Goal: Communication & Community: Ask a question

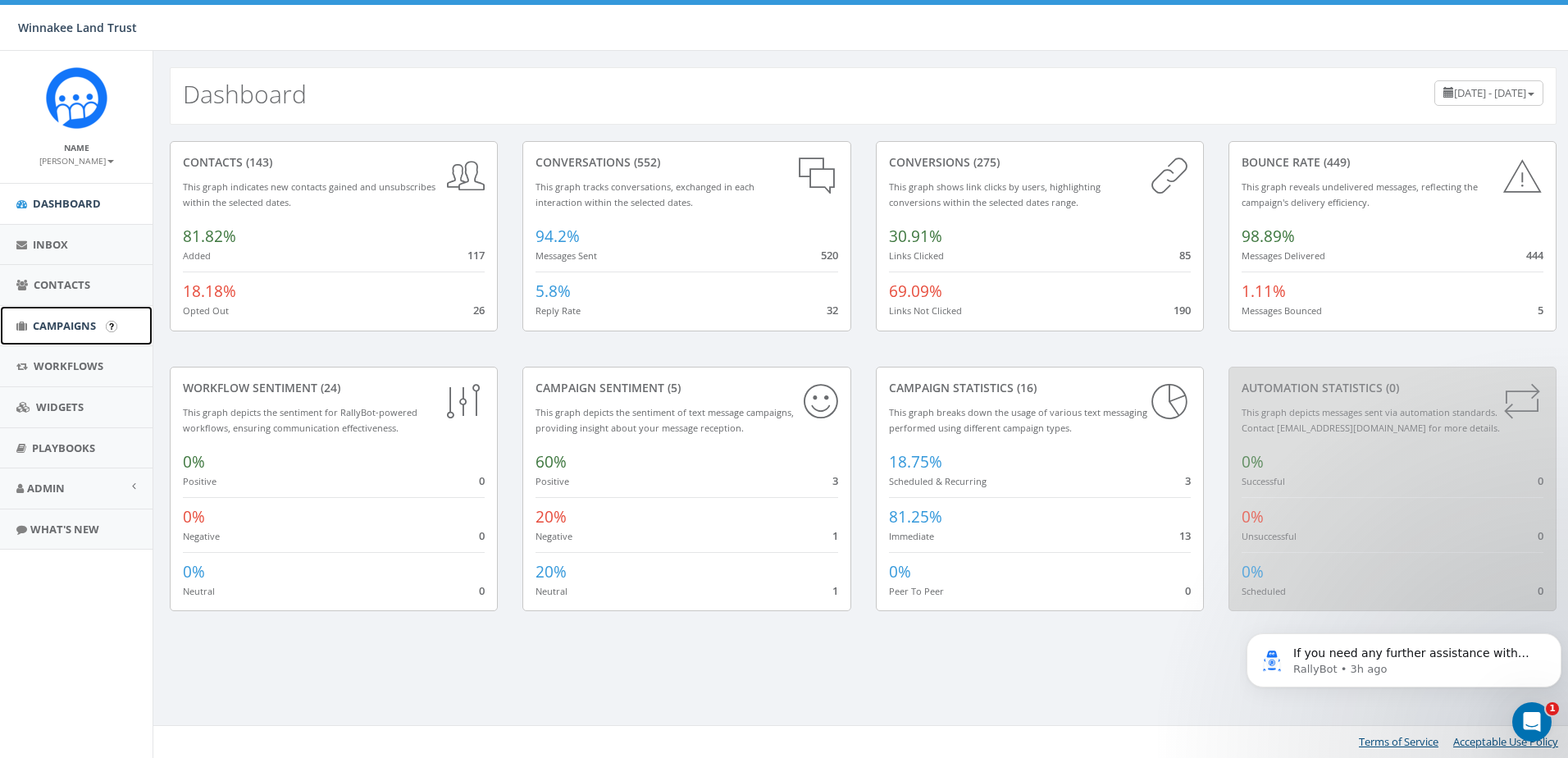
click at [48, 323] on span "Campaigns" at bounding box center [64, 326] width 63 height 15
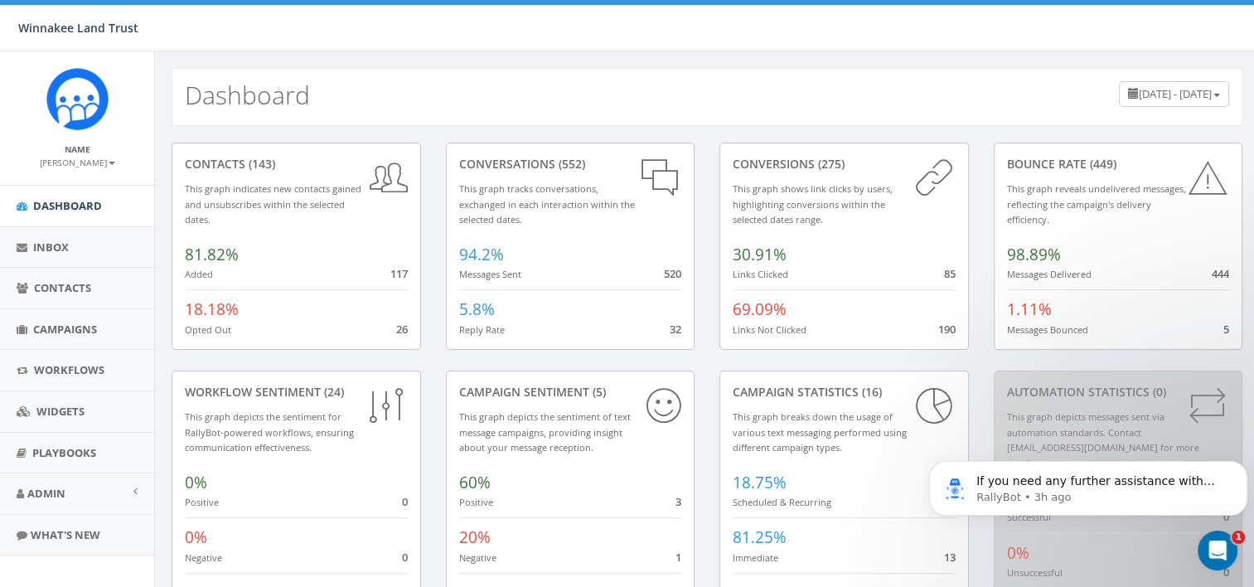
click at [1212, 554] on icon "Open Intercom Messenger" at bounding box center [1217, 550] width 27 height 27
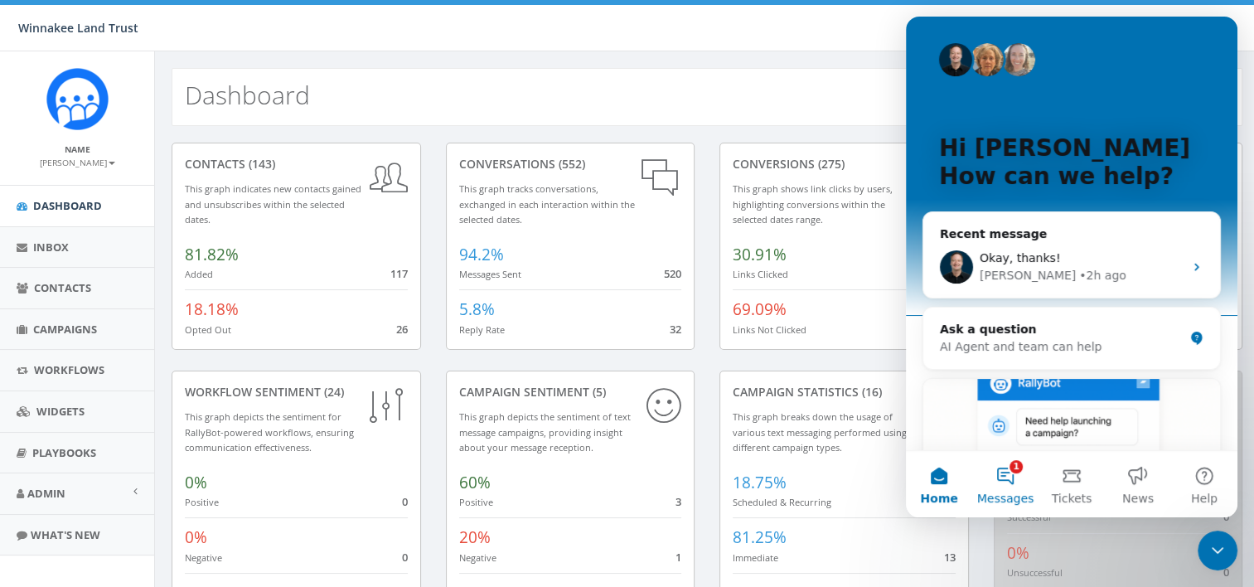
click at [1003, 492] on span "Messages" at bounding box center [1005, 498] width 57 height 12
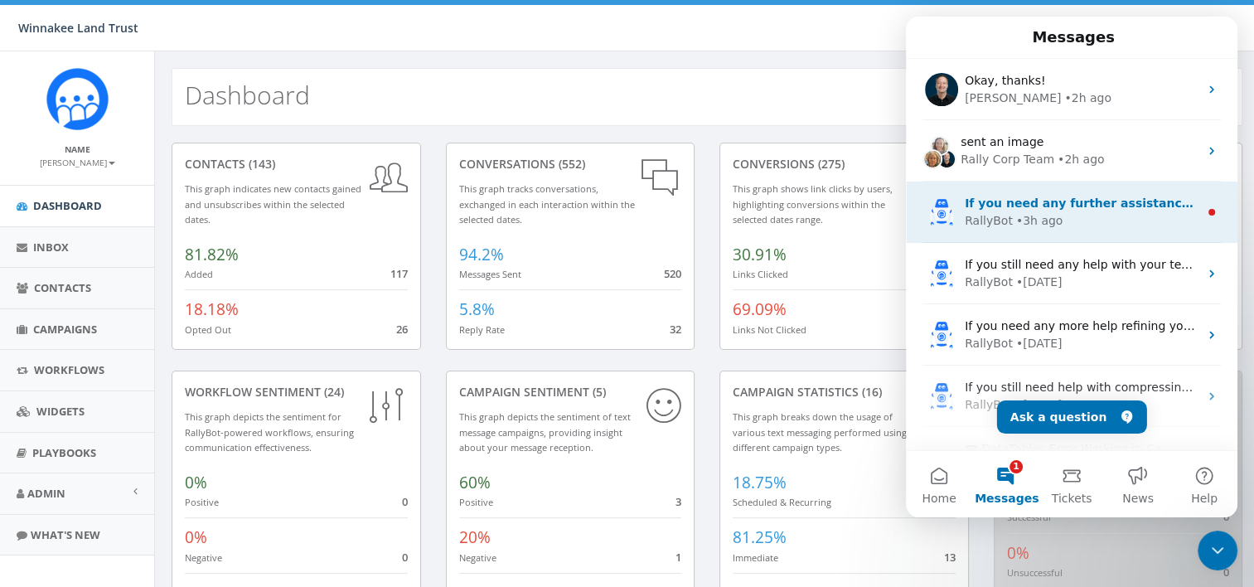
click at [1018, 222] on div "• 3h ago" at bounding box center [1039, 220] width 47 height 17
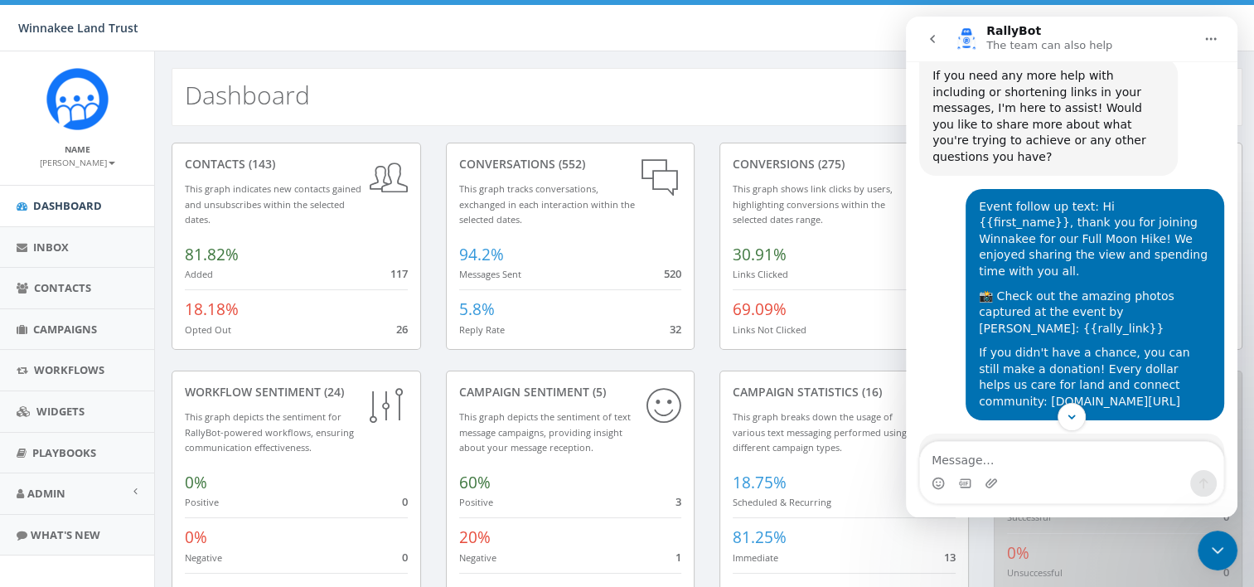
scroll to position [878, 0]
click at [932, 37] on icon "go back" at bounding box center [932, 39] width 5 height 8
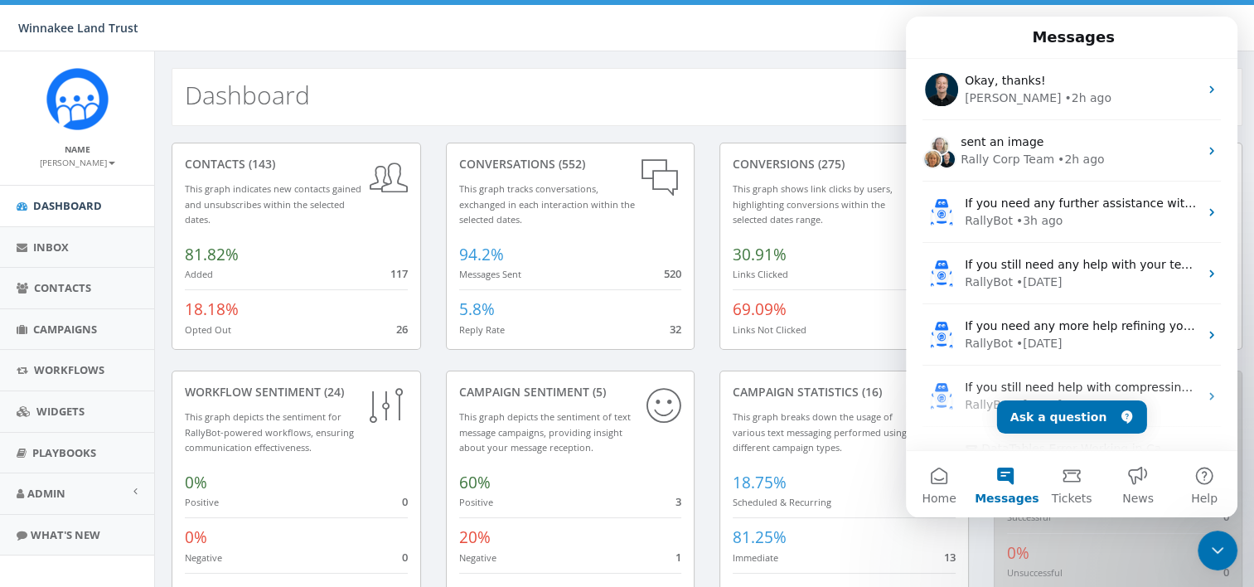
click at [1221, 552] on icon "Close Intercom Messenger" at bounding box center [1217, 550] width 20 height 20
